Goal: Navigation & Orientation: Understand site structure

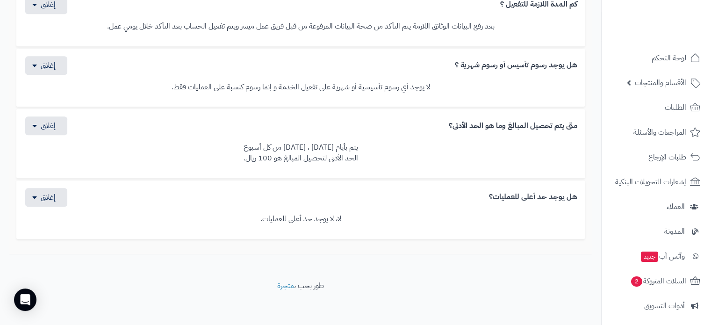
scroll to position [883, 0]
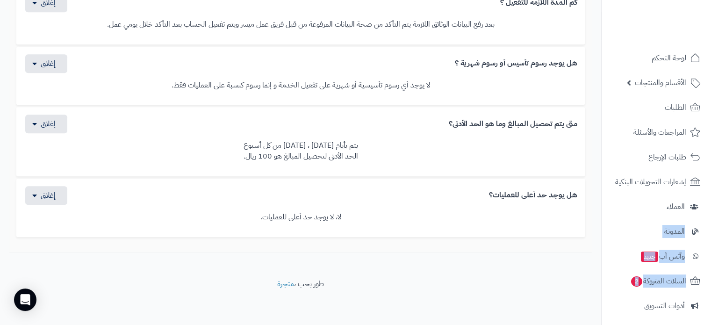
drag, startPoint x: 600, startPoint y: 205, endPoint x: 601, endPoint y: 288, distance: 83.6
click at [601, 288] on nav "لوحة التحكم الأقسام والمنتجات المنتجات الأقسام الماركات مواصفات المنتجات مواصفا…" at bounding box center [656, 174] width 110 height 325
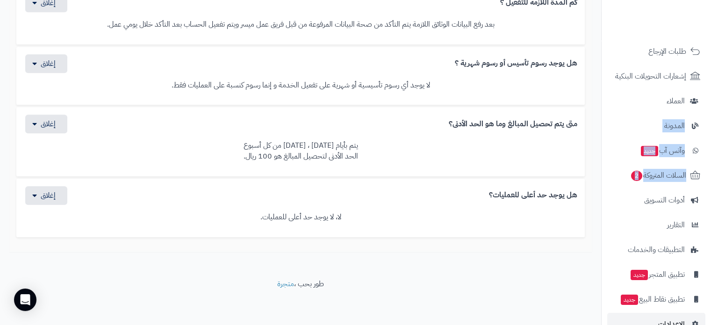
scroll to position [107, 0]
click at [663, 321] on span "الإعدادات" at bounding box center [671, 322] width 27 height 13
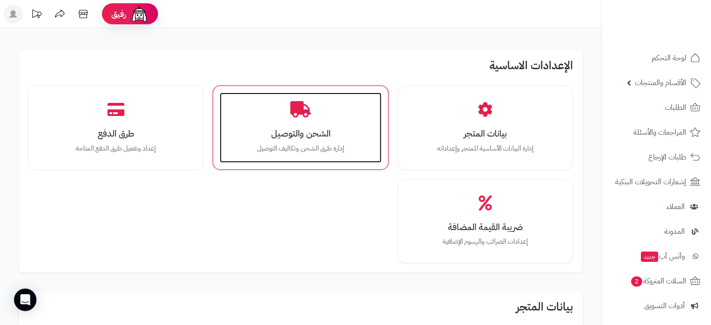
click at [313, 113] on div "الشحن والتوصيل إدارة طرق الشحن وتكاليف التوصيل" at bounding box center [300, 128] width 161 height 70
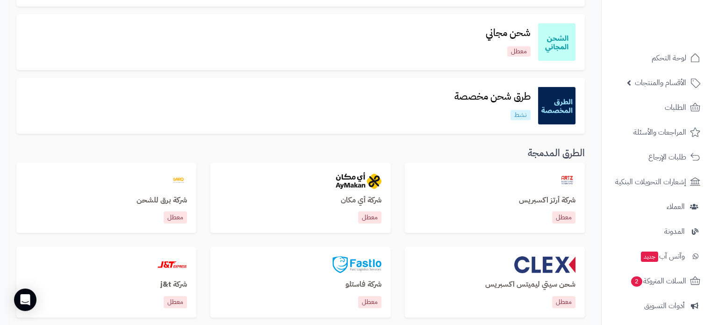
scroll to position [165, 0]
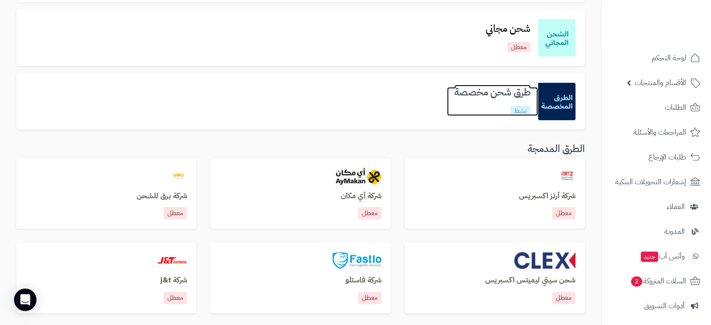
click at [455, 106] on link "طرق شحن مخصصة نشط" at bounding box center [492, 101] width 91 height 29
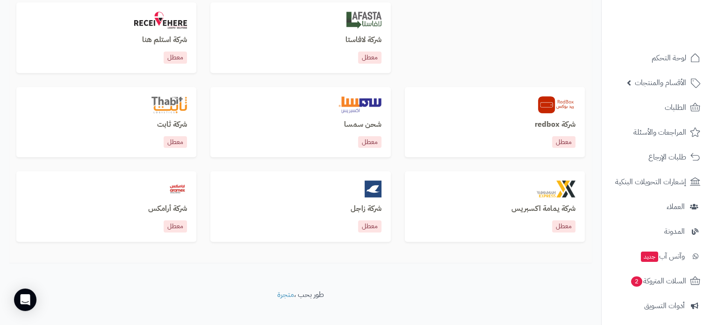
scroll to position [585, 0]
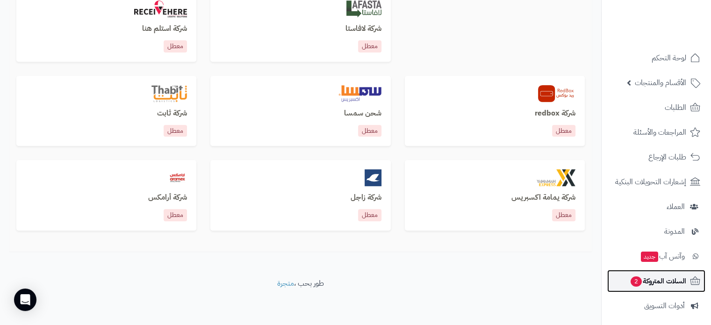
click at [668, 283] on span "السلات المتروكة 2" at bounding box center [657, 280] width 57 height 13
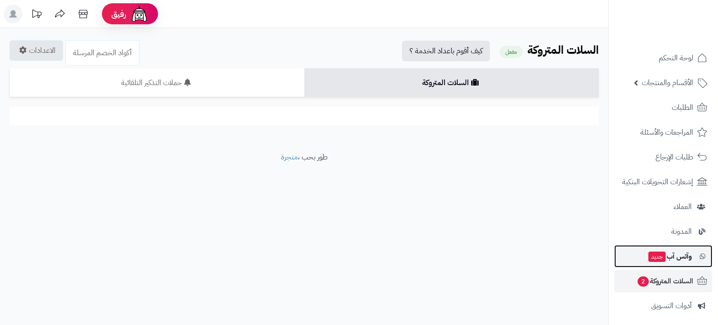
click at [676, 257] on span "وآتس آب جديد" at bounding box center [669, 256] width 44 height 13
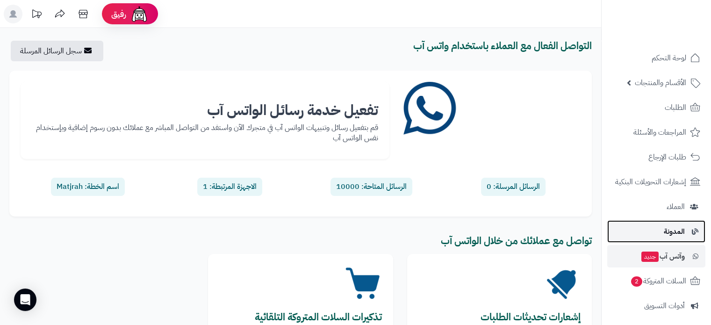
click at [674, 230] on span "المدونة" at bounding box center [674, 231] width 21 height 13
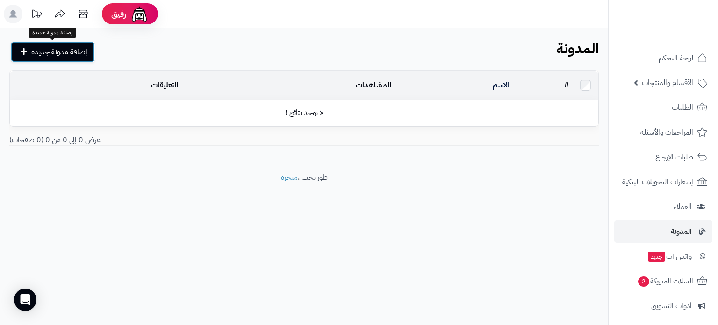
click at [43, 54] on span "إضافة مدونة جديدة" at bounding box center [59, 51] width 56 height 11
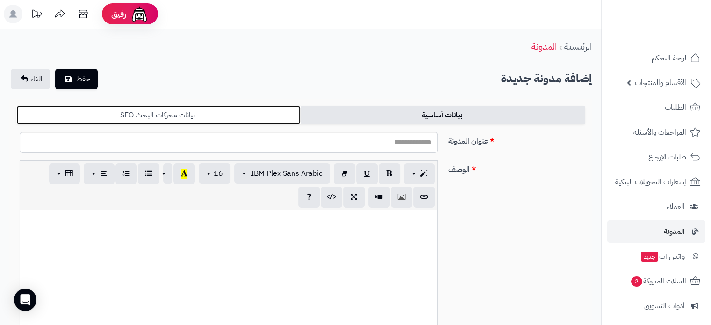
click at [251, 118] on link "بيانات محركات البحث SEO" at bounding box center [158, 115] width 284 height 19
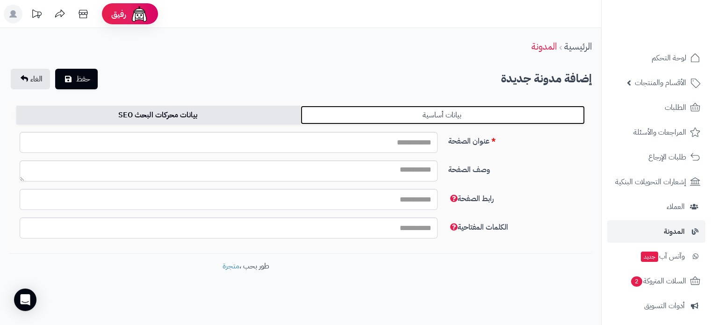
click at [419, 115] on link "بيانات أساسية" at bounding box center [442, 115] width 284 height 19
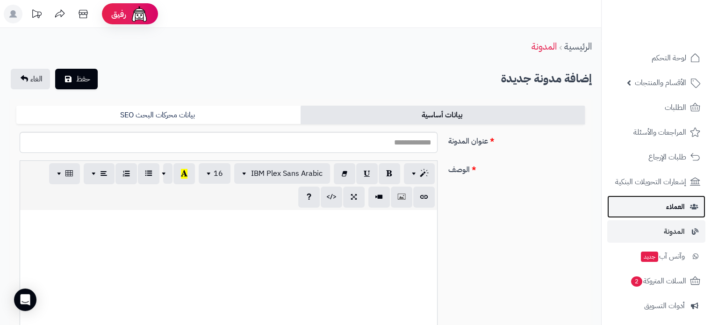
click at [673, 207] on span "العملاء" at bounding box center [675, 206] width 19 height 13
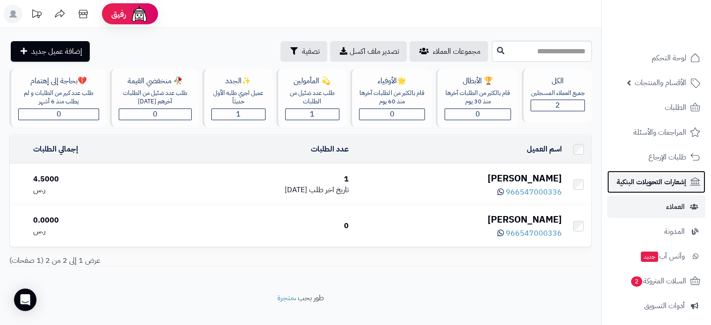
click at [662, 183] on span "إشعارات التحويلات البنكية" at bounding box center [651, 181] width 70 height 13
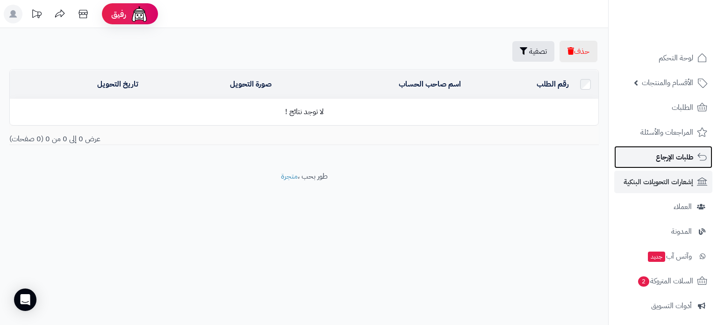
click at [667, 155] on span "طلبات الإرجاع" at bounding box center [674, 156] width 37 height 13
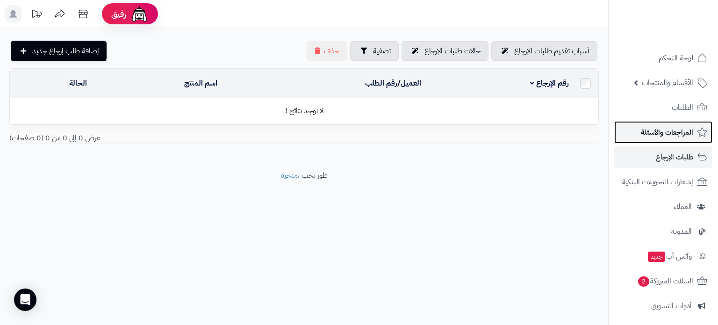
click at [667, 132] on span "المراجعات والأسئلة" at bounding box center [667, 132] width 52 height 13
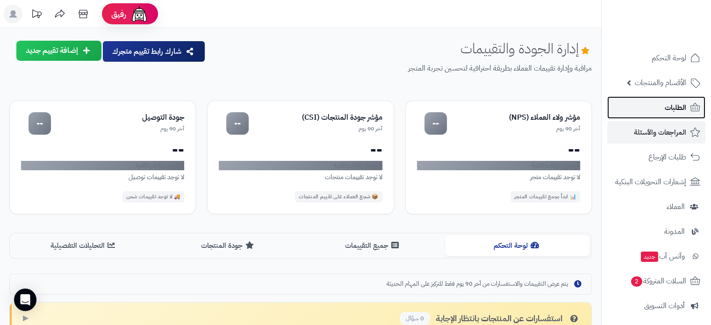
click at [671, 104] on span "الطلبات" at bounding box center [674, 107] width 21 height 13
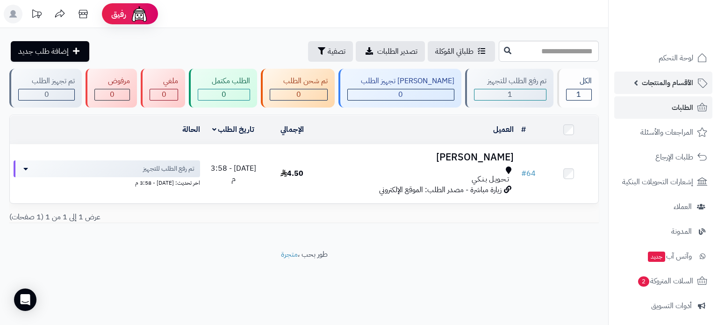
click at [670, 83] on span "الأقسام والمنتجات" at bounding box center [667, 82] width 51 height 13
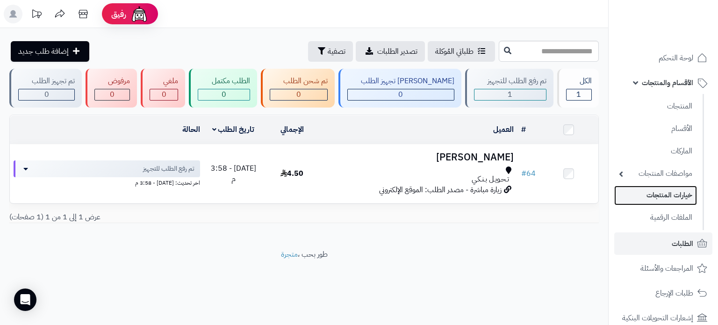
click at [664, 188] on link "خيارات المنتجات" at bounding box center [655, 195] width 83 height 19
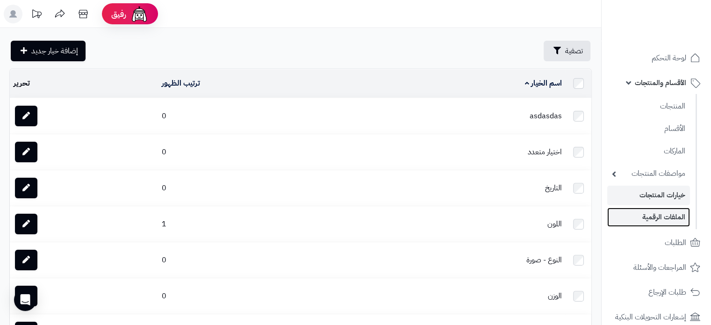
click at [664, 214] on link "الملفات الرقمية" at bounding box center [648, 216] width 83 height 19
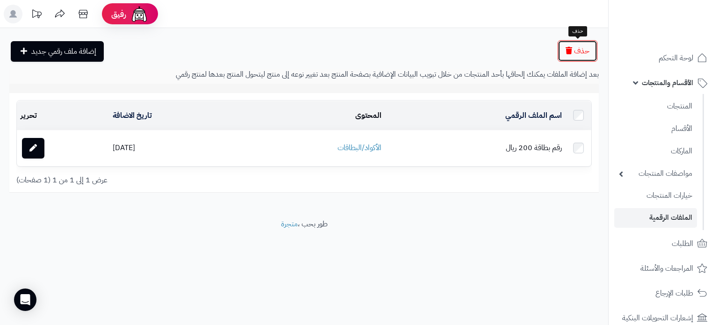
click at [574, 52] on span "حذف" at bounding box center [581, 50] width 15 height 11
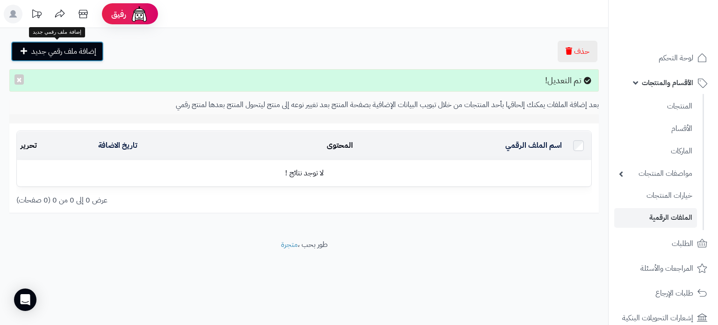
click at [69, 56] on span "إضافة ملف رقمي جديد" at bounding box center [63, 51] width 65 height 11
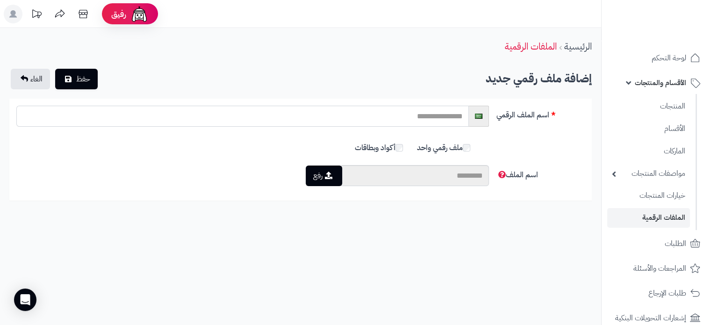
click at [421, 119] on input "text" at bounding box center [242, 116] width 452 height 21
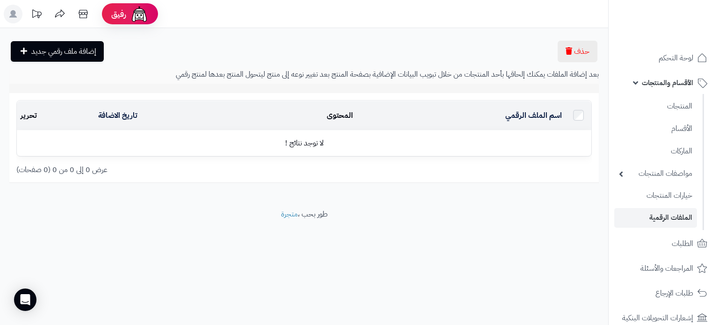
click at [58, 17] on icon at bounding box center [59, 14] width 19 height 19
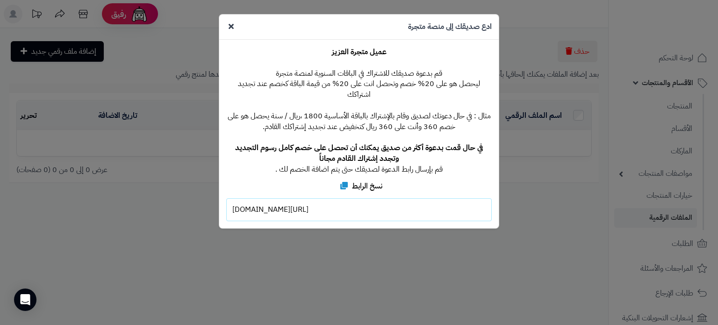
click at [230, 26] on icon at bounding box center [230, 25] width 5 height 7
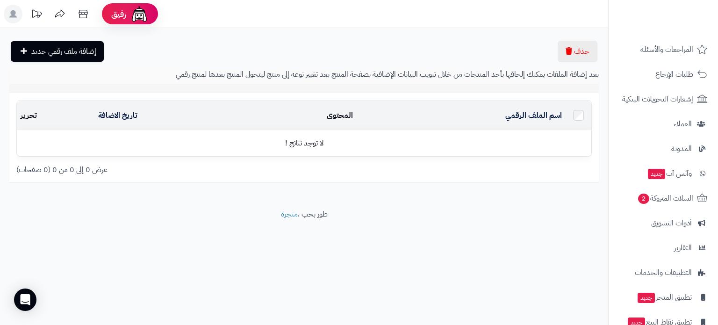
scroll to position [263, 0]
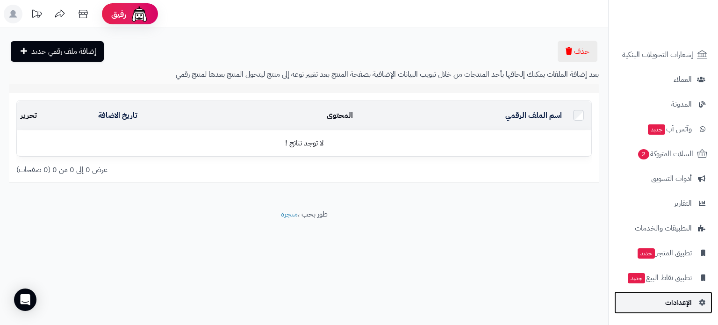
click at [682, 305] on span "الإعدادات" at bounding box center [678, 302] width 27 height 13
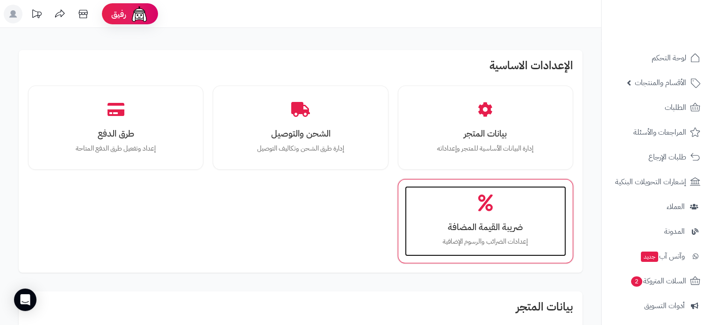
click at [505, 208] on div "ضريبة القيمة المضافة إعدادات الضرائب والرسوم الإضافية" at bounding box center [485, 221] width 161 height 70
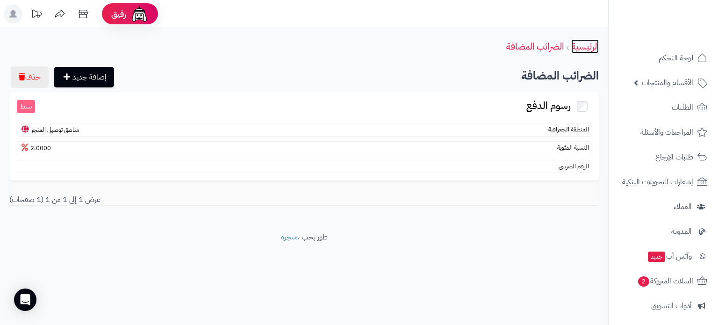
click at [579, 46] on link "الرئيسية" at bounding box center [585, 46] width 28 height 14
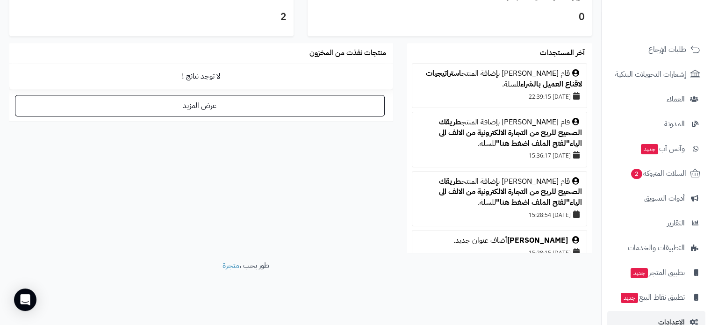
scroll to position [108, 0]
click at [631, 314] on link "الإعدادات" at bounding box center [656, 321] width 98 height 22
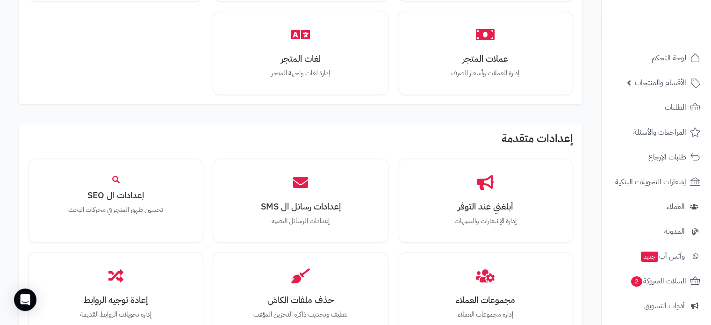
scroll to position [847, 0]
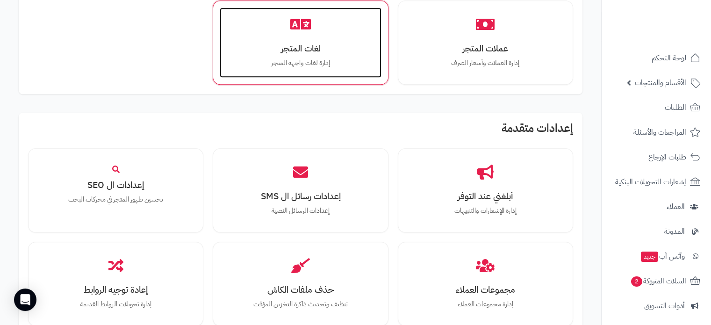
click at [307, 52] on h3 "لغات المتجر" at bounding box center [300, 48] width 143 height 10
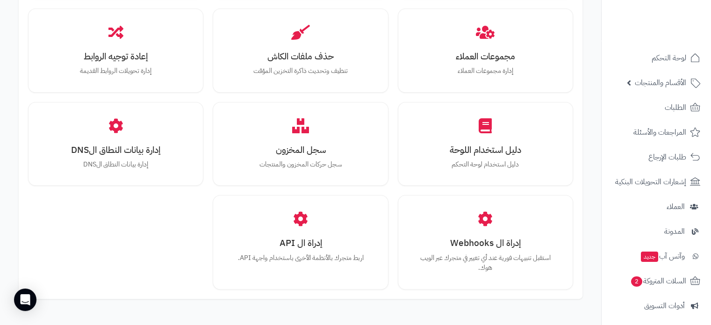
scroll to position [1084, 0]
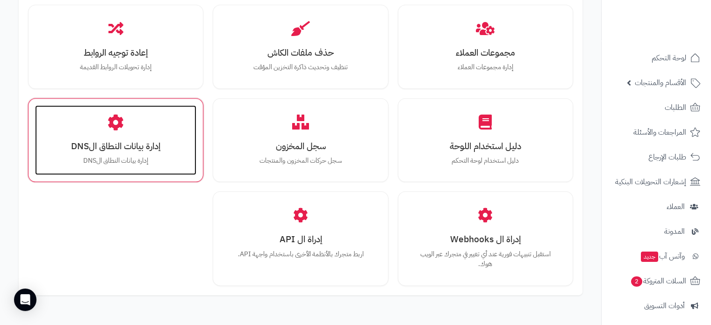
click at [117, 143] on h3 "إدارة بيانات النطاق الDNS" at bounding box center [115, 146] width 143 height 10
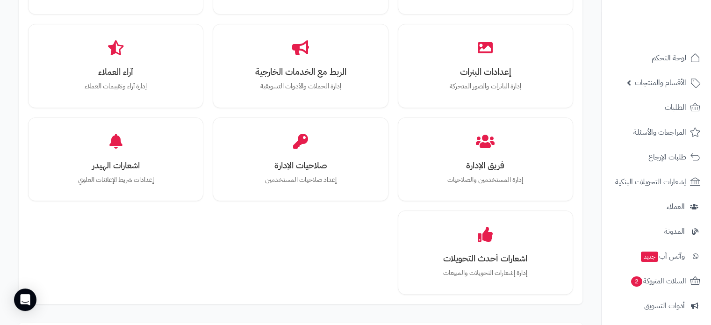
scroll to position [1175, 0]
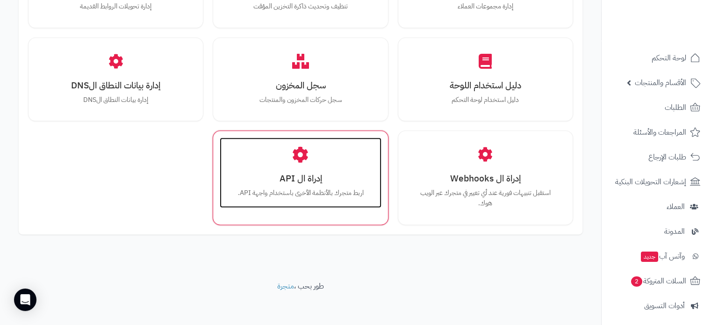
click at [312, 175] on h3 "إدراة ال API" at bounding box center [300, 178] width 143 height 10
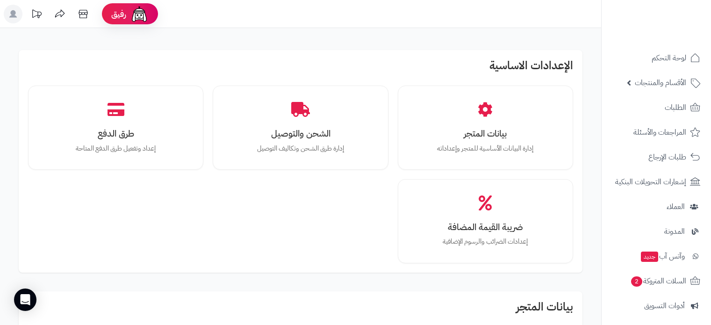
scroll to position [1145, 0]
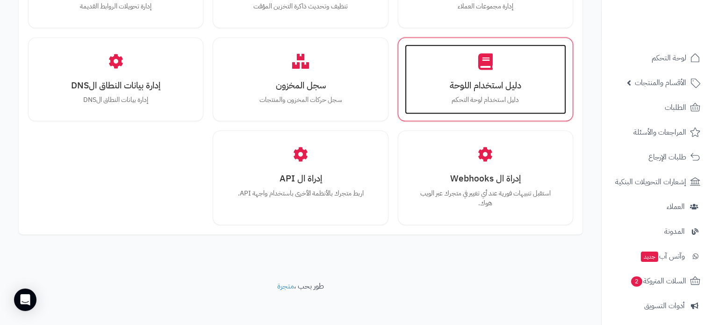
click at [479, 86] on h3 "دليل استخدام اللوحة" at bounding box center [485, 85] width 143 height 10
